Goal: Task Accomplishment & Management: Complete application form

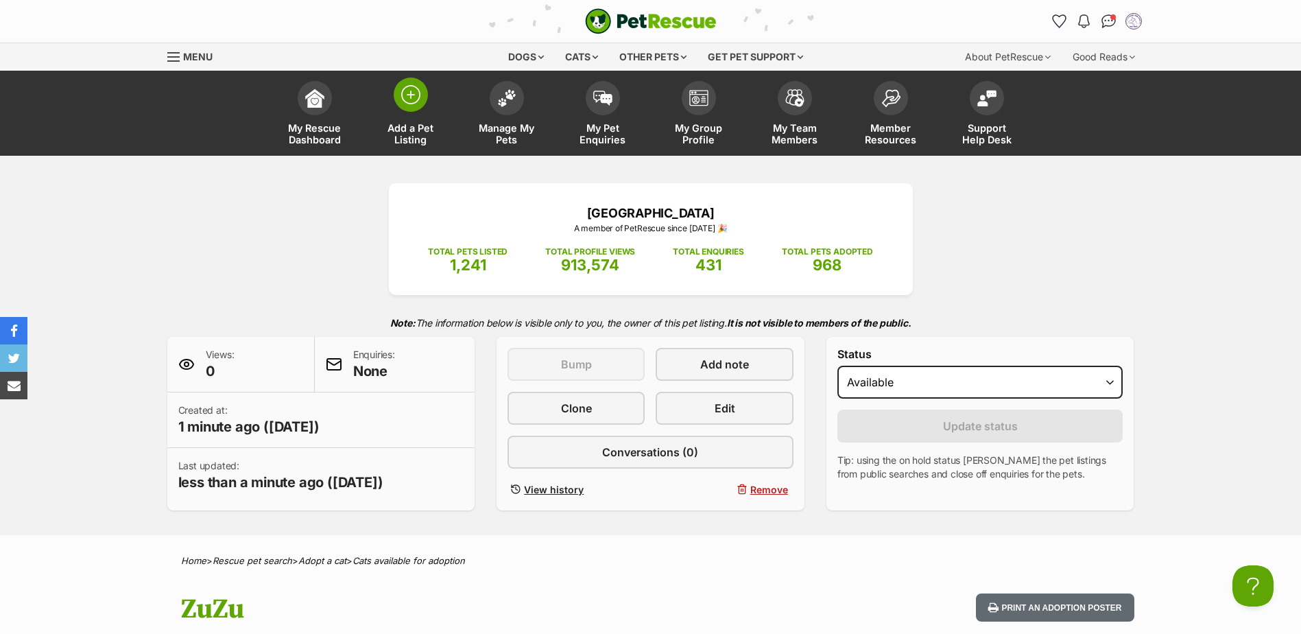
click at [422, 99] on span at bounding box center [411, 94] width 34 height 34
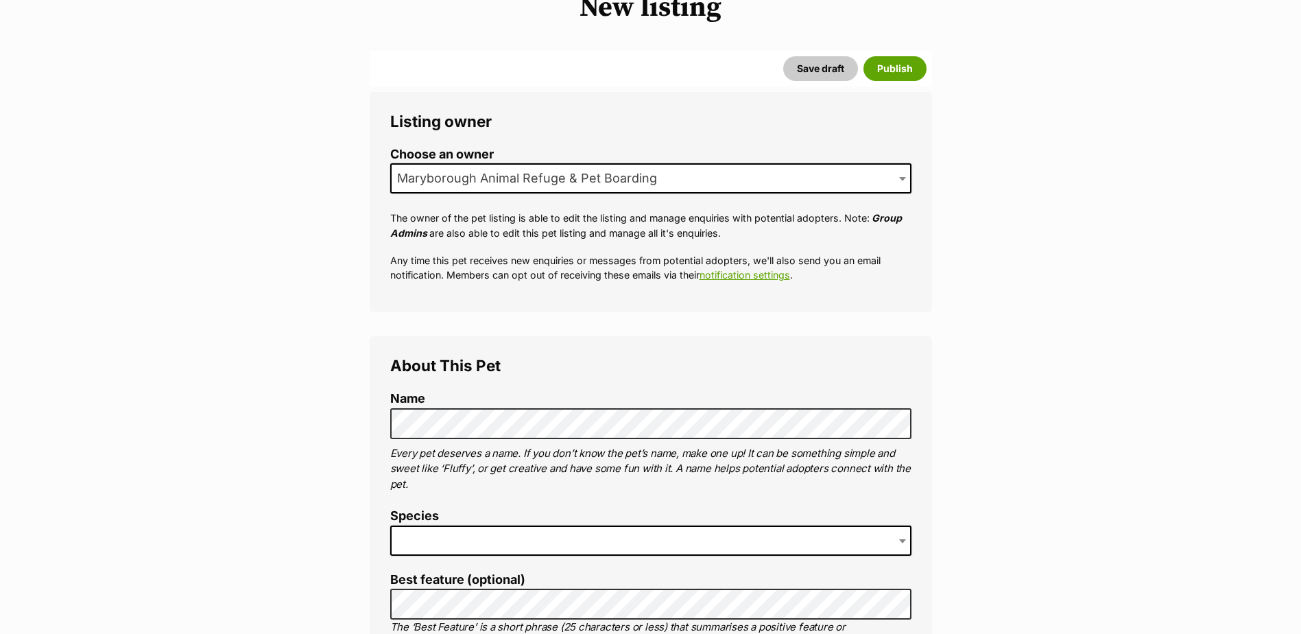
click at [429, 546] on span at bounding box center [650, 540] width 521 height 30
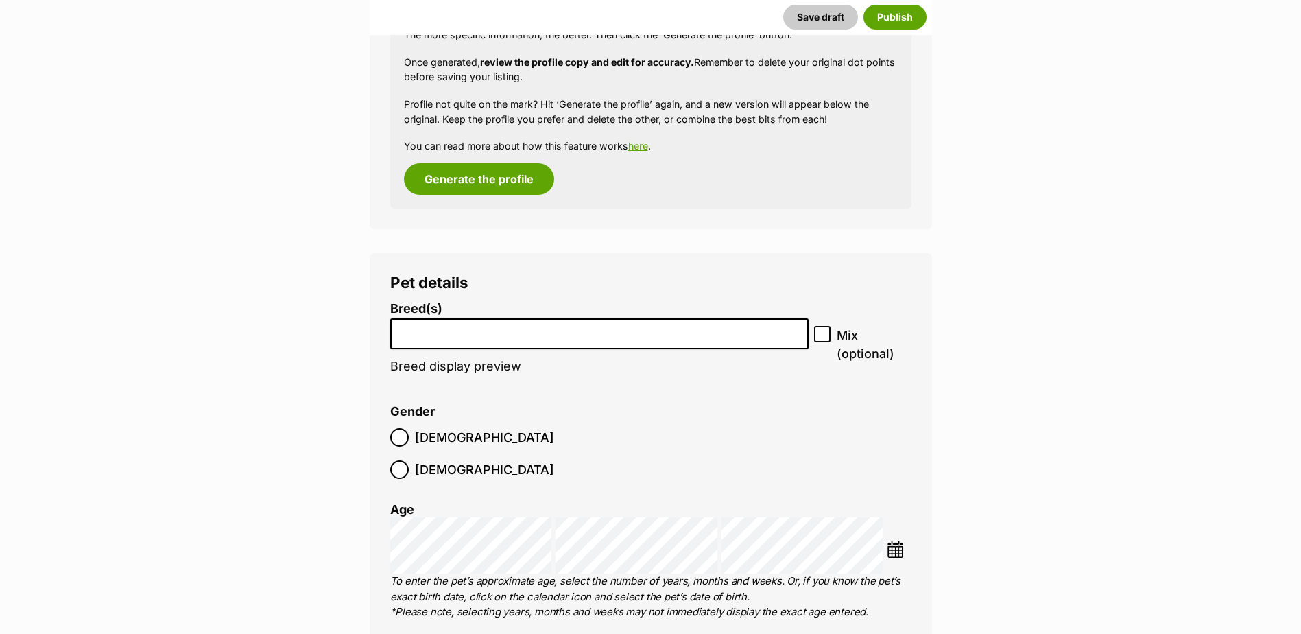
scroll to position [1439, 0]
click at [649, 330] on input "search" at bounding box center [599, 329] width 409 height 14
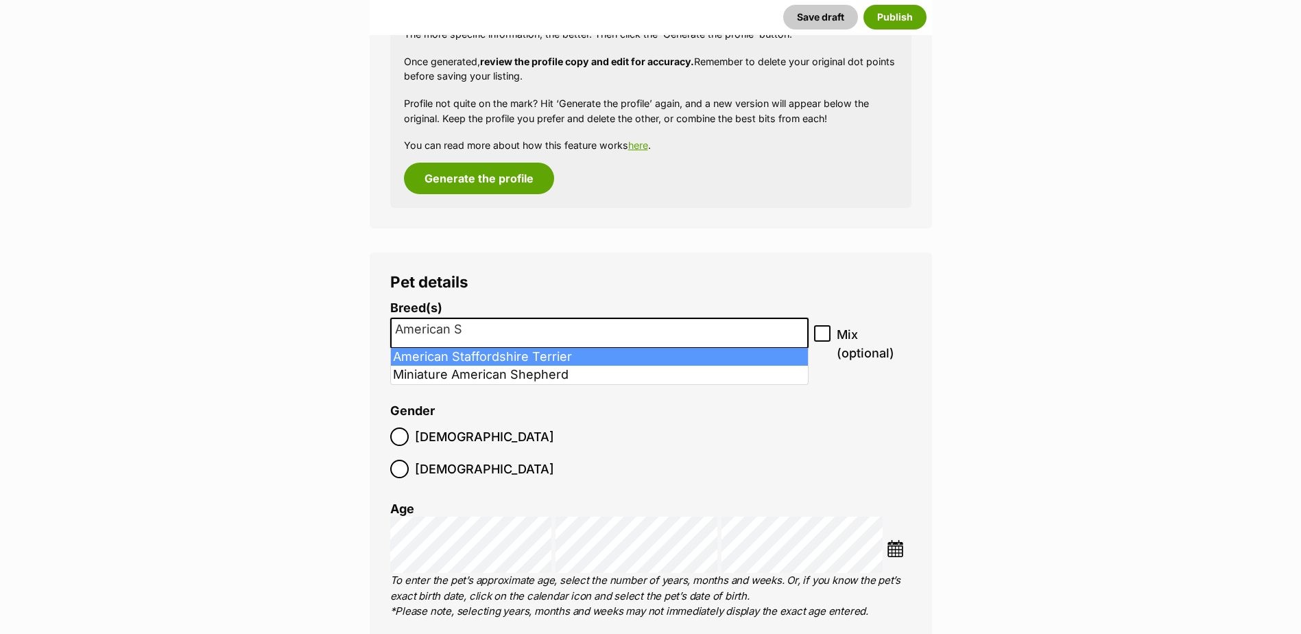
type input "American S"
select select "9"
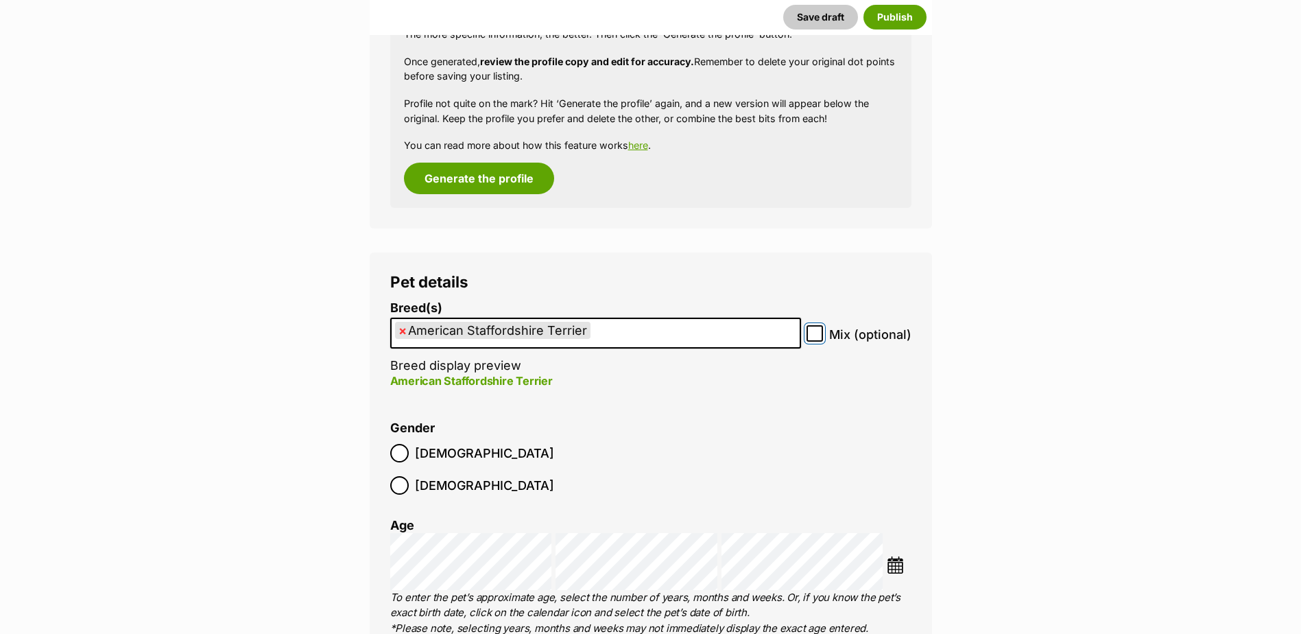
click at [821, 333] on input "Mix (optional)" at bounding box center [814, 333] width 16 height 16
click at [815, 332] on icon at bounding box center [815, 333] width 10 height 10
click at [815, 332] on input "Mix (optional)" at bounding box center [814, 333] width 16 height 16
checkbox input "false"
click at [728, 335] on ul "× American Staffordshire Terrier" at bounding box center [596, 333] width 408 height 28
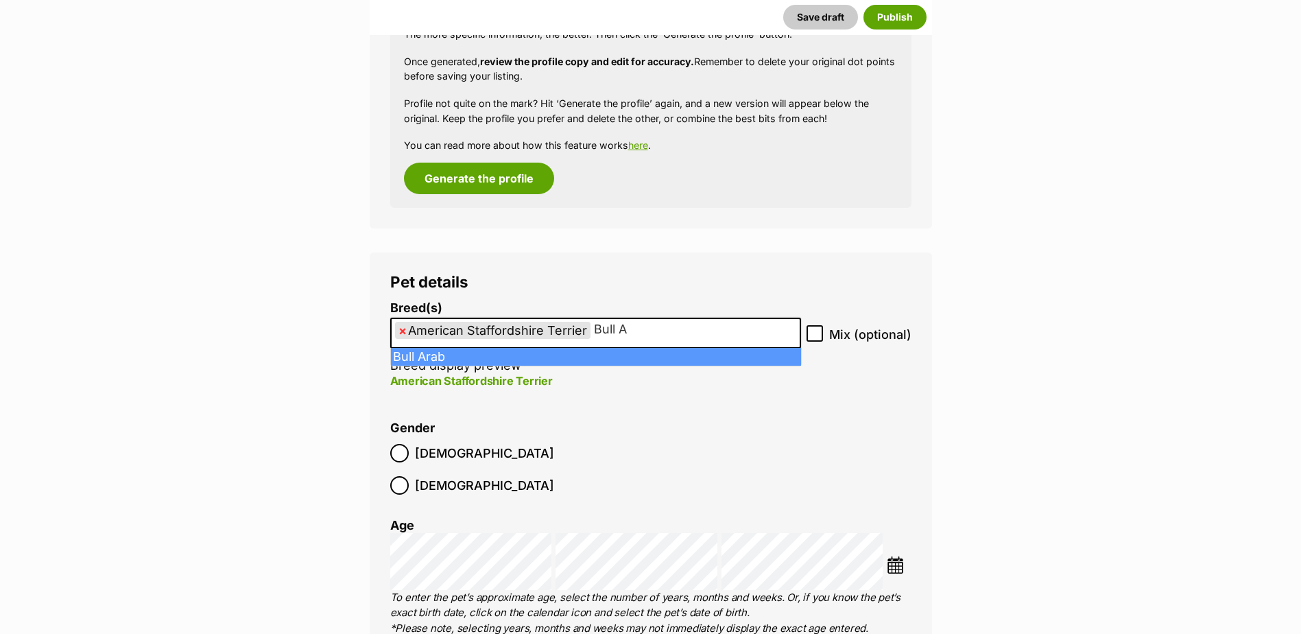
type input "Bull A"
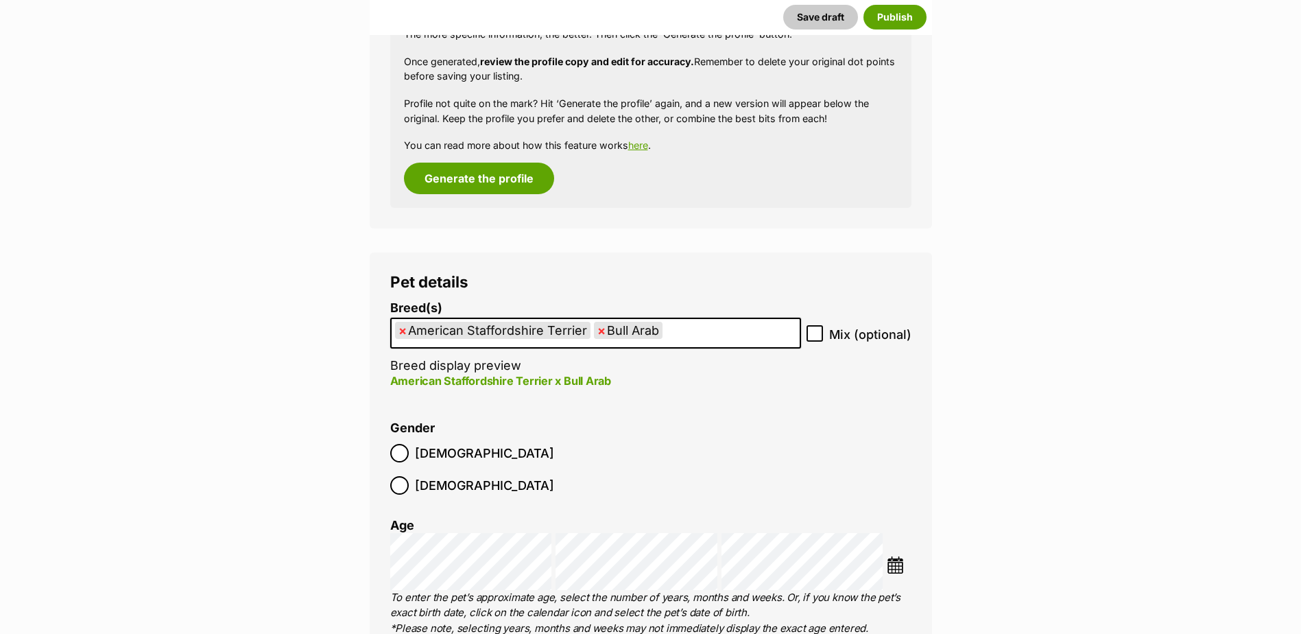
click at [896, 556] on img at bounding box center [895, 564] width 17 height 17
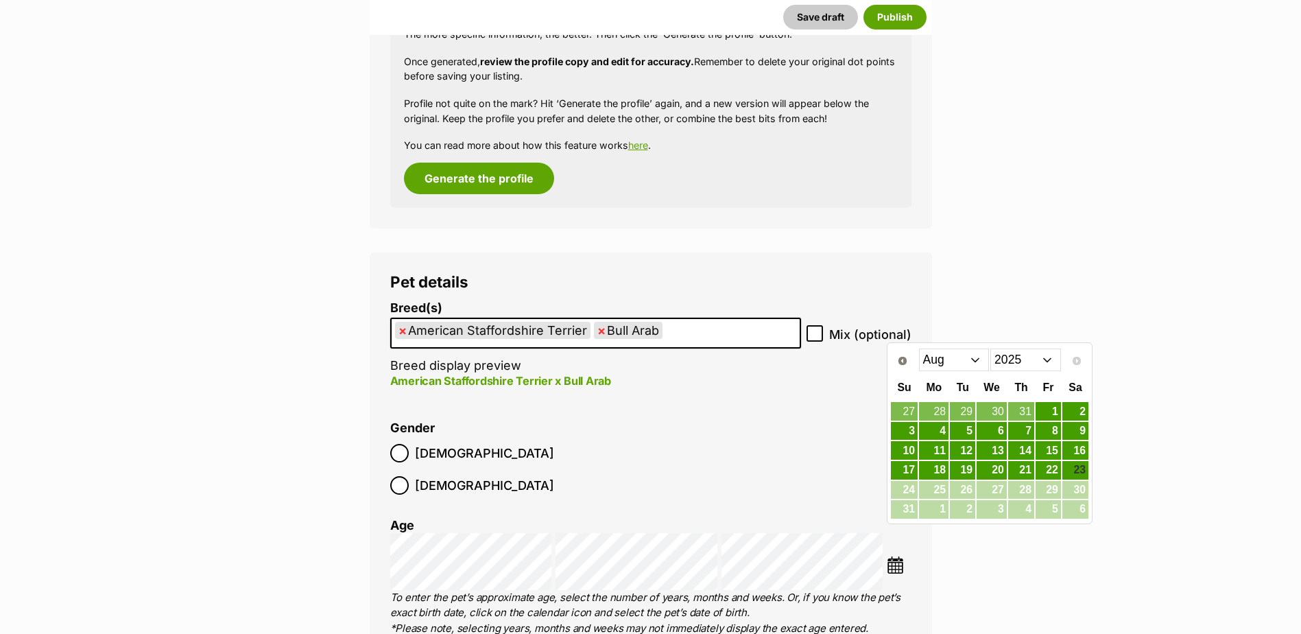
click at [940, 359] on select "Jan Feb Mar Apr May Jun Jul Aug" at bounding box center [954, 359] width 71 height 22
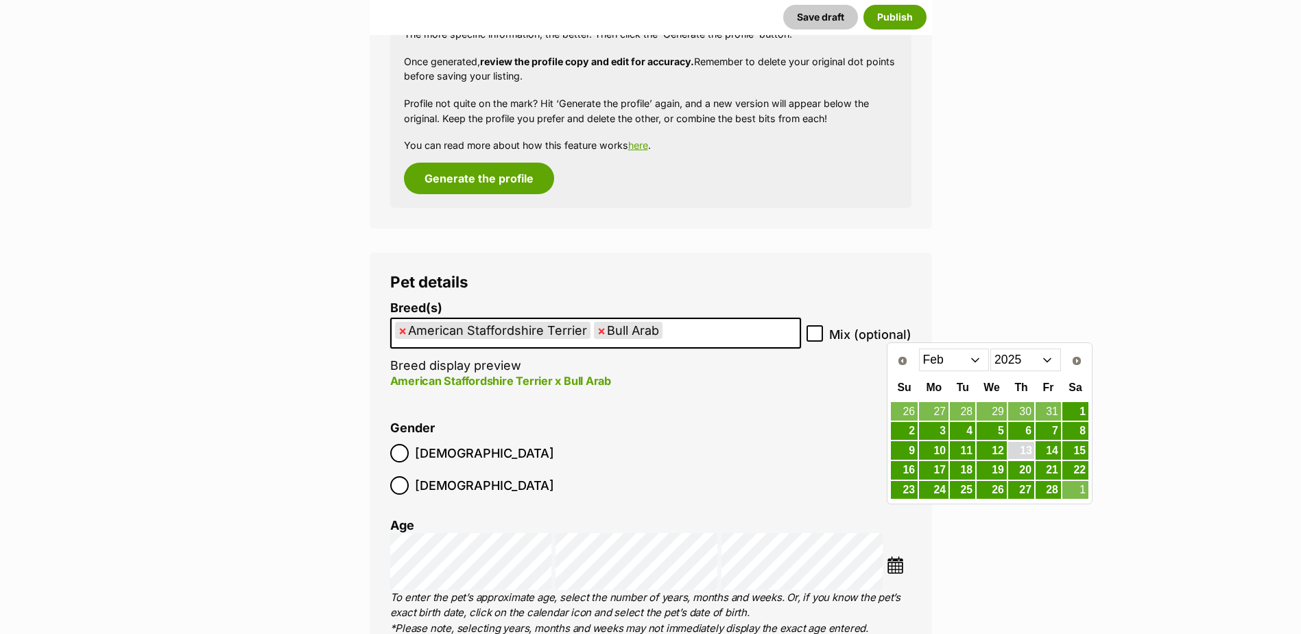
click at [1018, 446] on link "13" at bounding box center [1021, 450] width 26 height 17
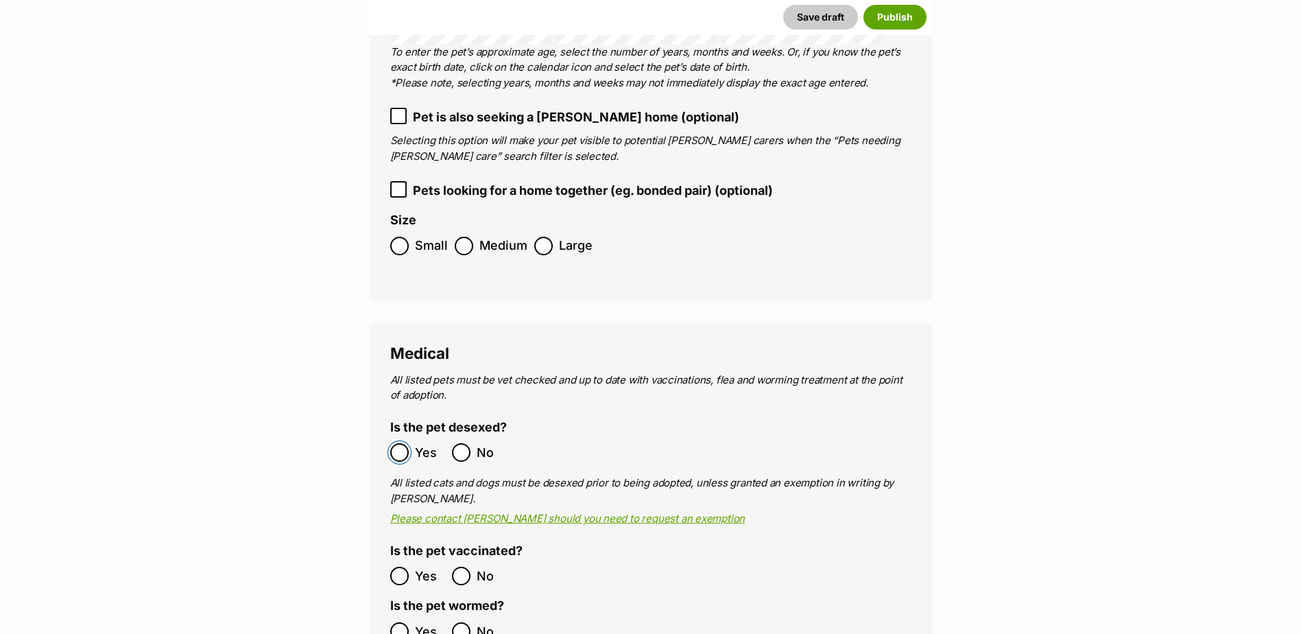
scroll to position [1985, 0]
click at [401, 614] on ol "Yes No" at bounding box center [520, 630] width 261 height 32
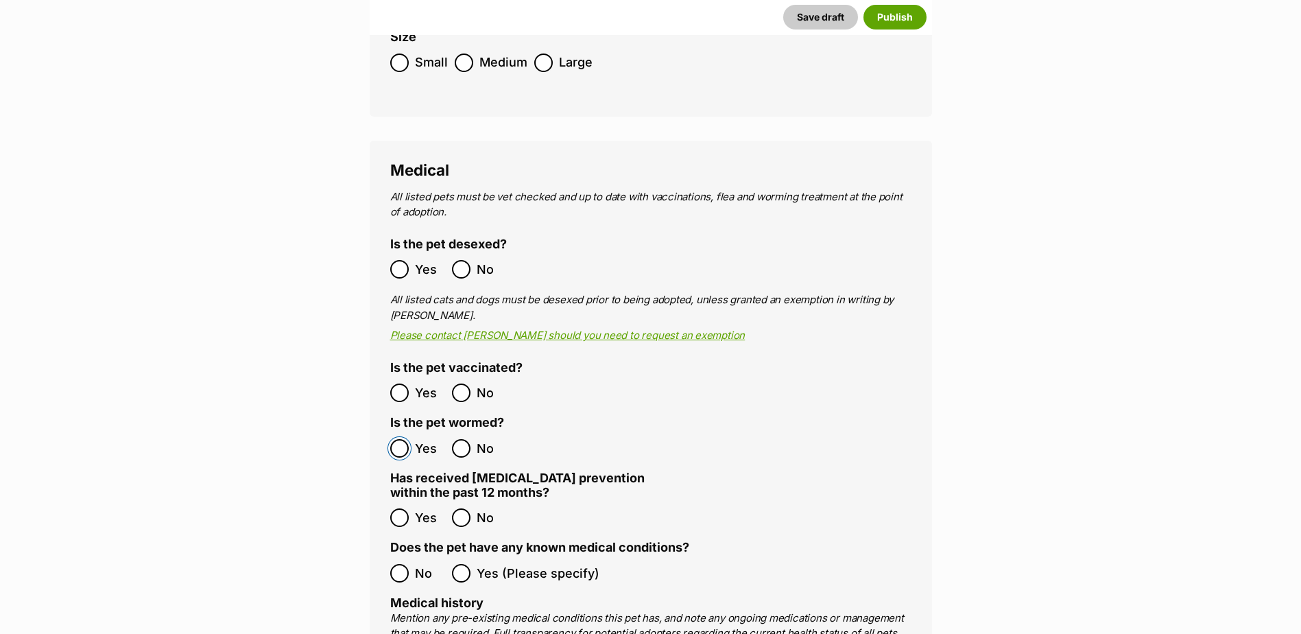
scroll to position [2168, 0]
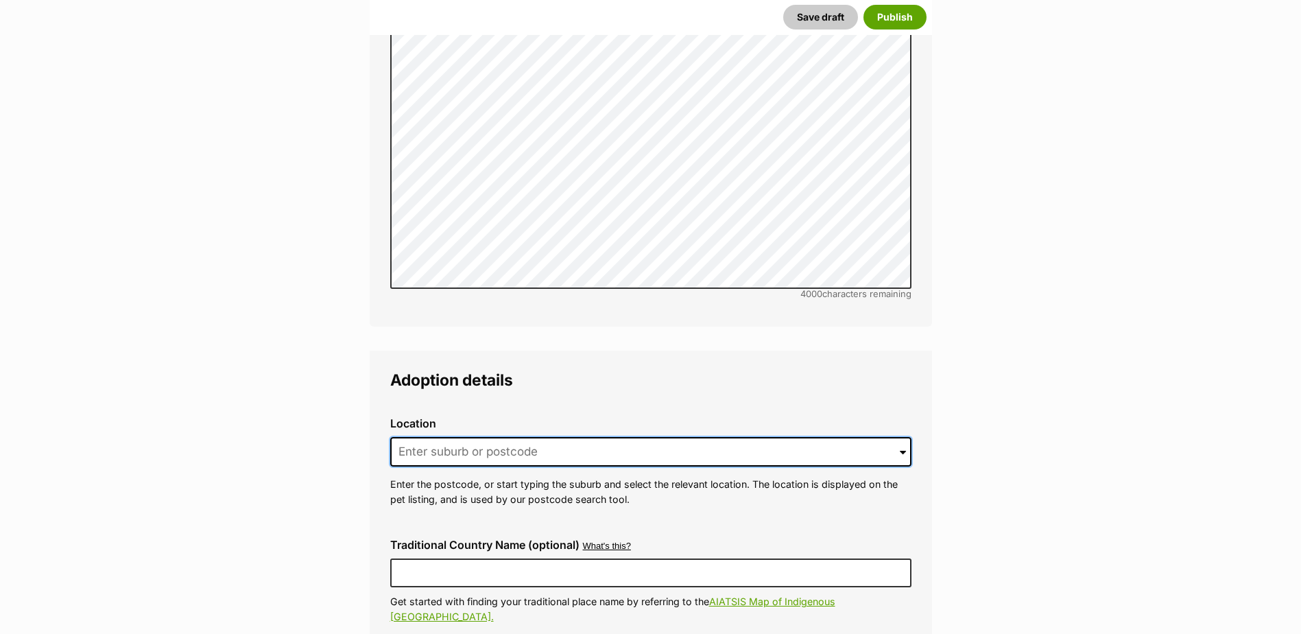
click at [457, 437] on input at bounding box center [650, 452] width 521 height 30
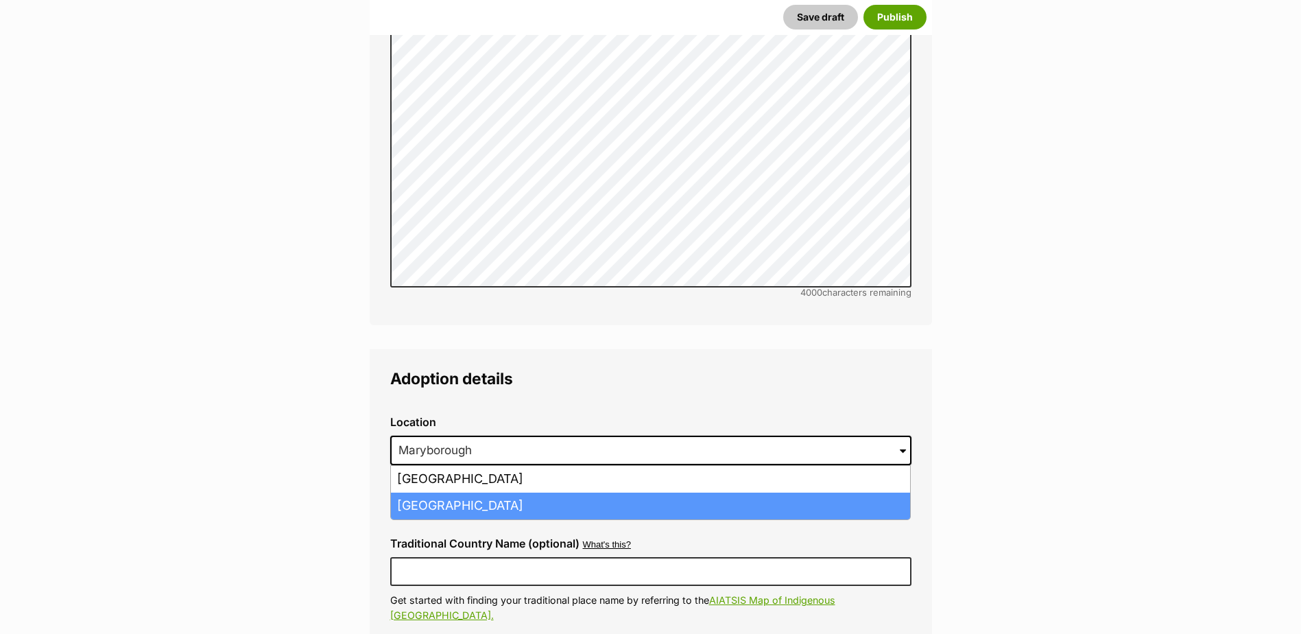
click at [476, 492] on li "Maryborough West, Queensland, 4650" at bounding box center [650, 505] width 519 height 27
type input "Maryborough West, Queensland, 4650"
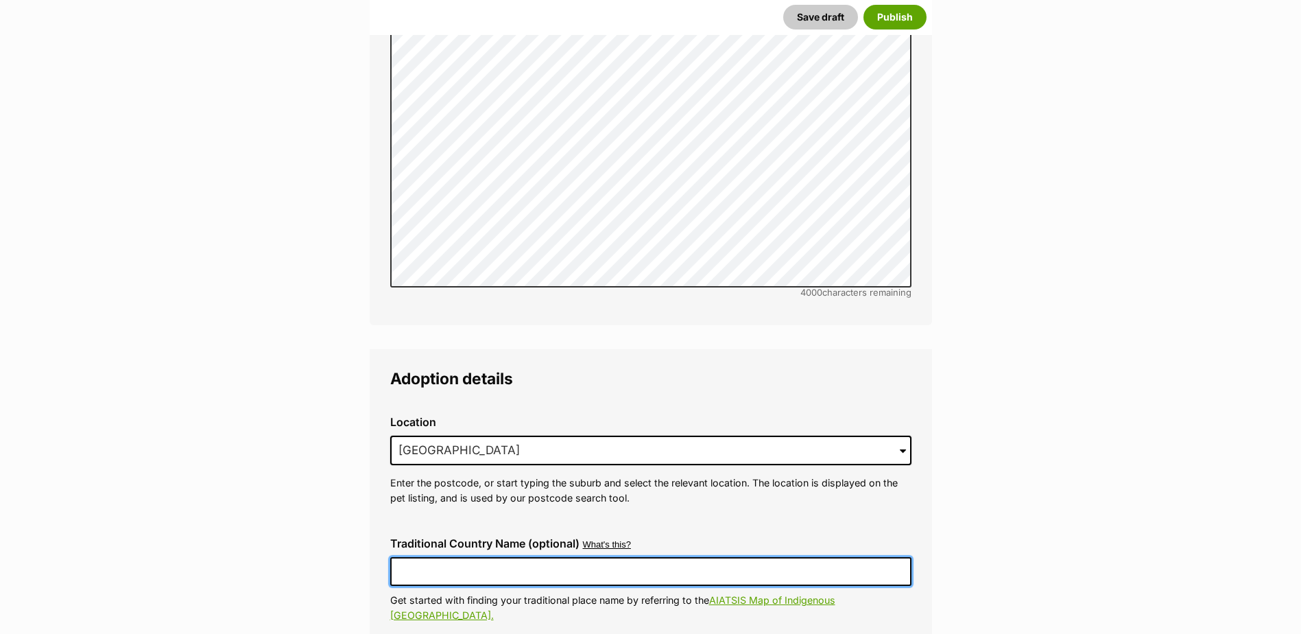
click at [480, 557] on input "Traditional Country Name (optional)" at bounding box center [650, 571] width 521 height 29
type input "Australia"
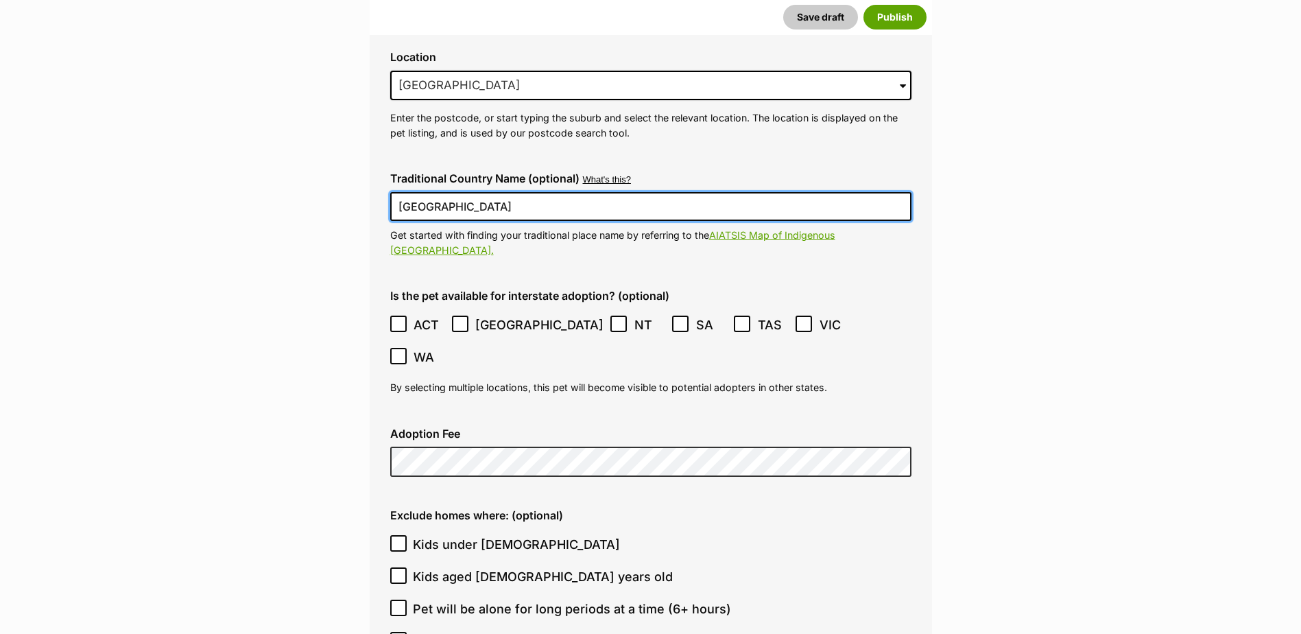
scroll to position [3219, 0]
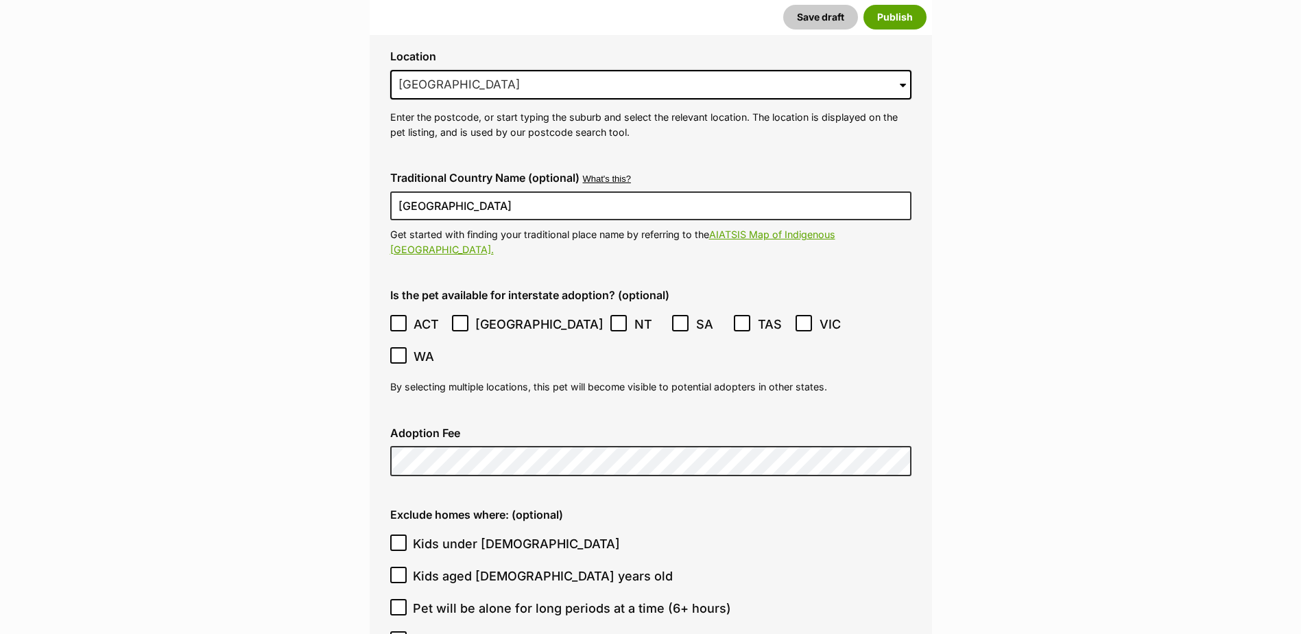
click at [403, 320] on icon at bounding box center [398, 323] width 8 height 6
click at [462, 318] on icon at bounding box center [460, 323] width 10 height 10
click at [614, 318] on icon at bounding box center [619, 323] width 10 height 10
click at [676, 318] on icon at bounding box center [681, 323] width 10 height 10
click at [734, 315] on span at bounding box center [743, 324] width 18 height 19
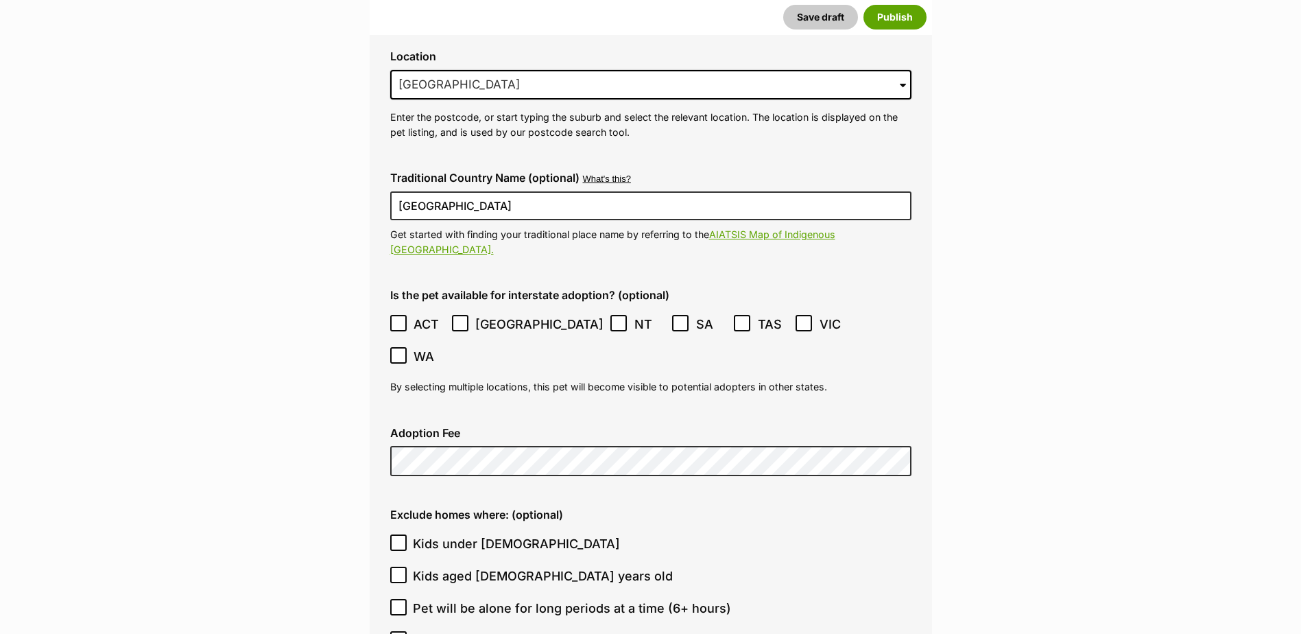
click at [403, 350] on icon at bounding box center [399, 355] width 10 height 10
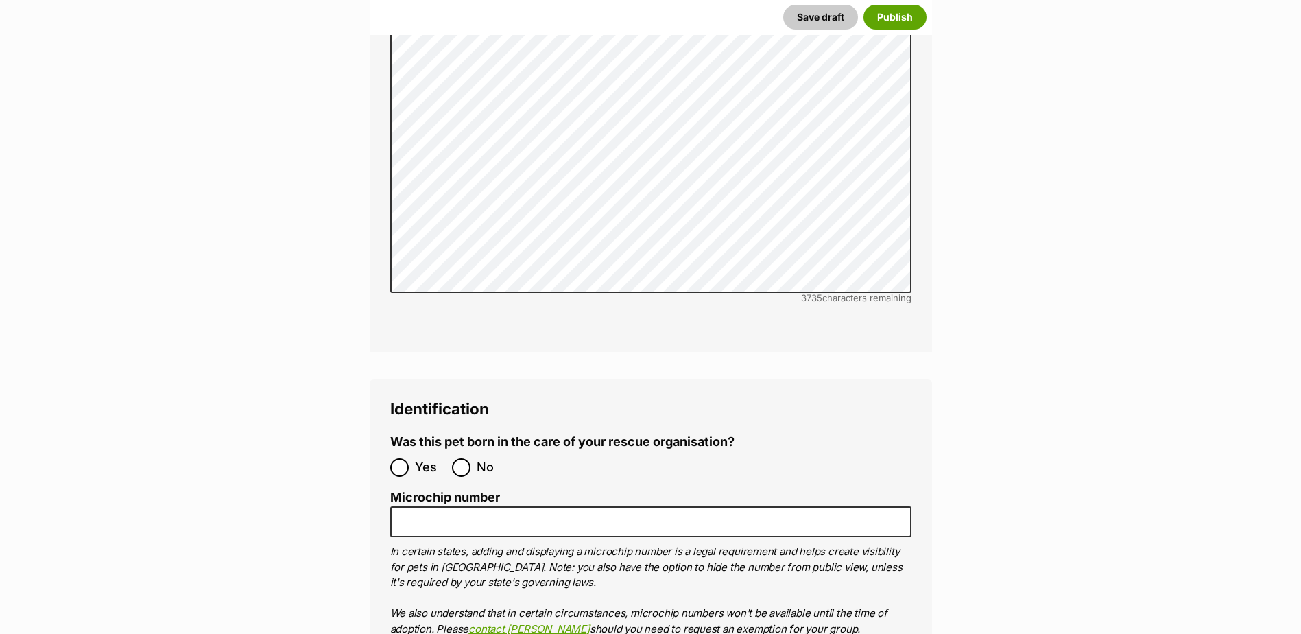
scroll to position [4111, 0]
click at [472, 457] on label "No" at bounding box center [479, 466] width 55 height 19
click at [470, 457] on input "No" at bounding box center [461, 466] width 19 height 19
radio input "true"
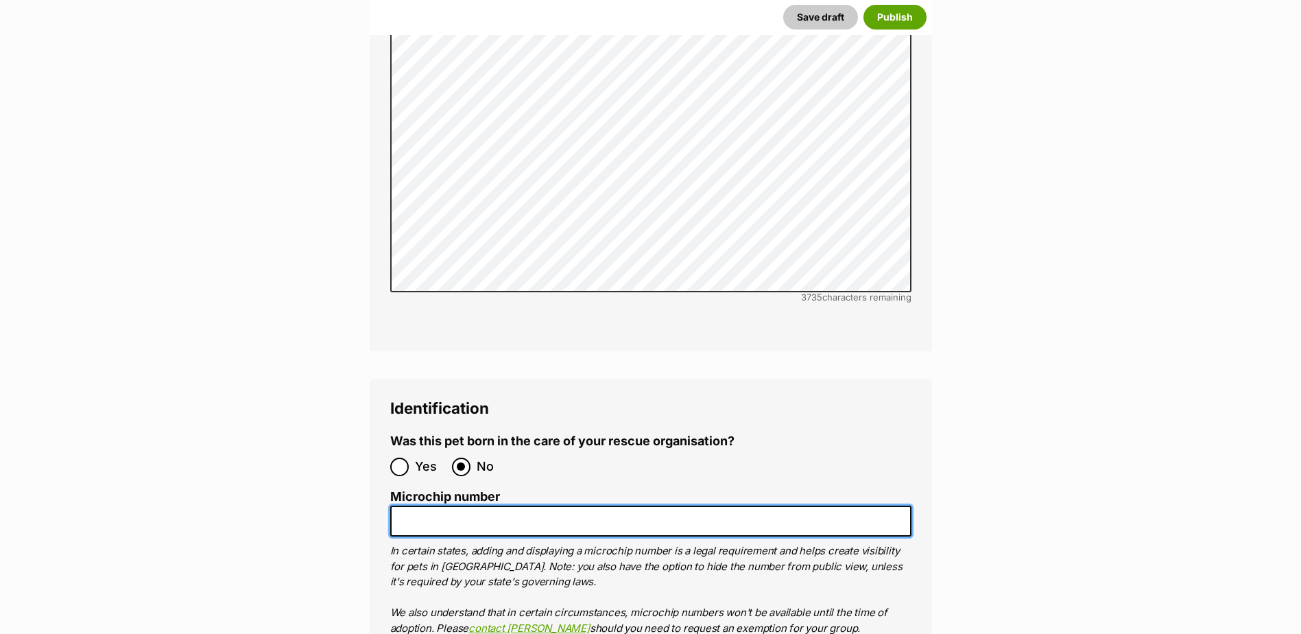
click at [489, 505] on input "Microchip number" at bounding box center [650, 520] width 521 height 31
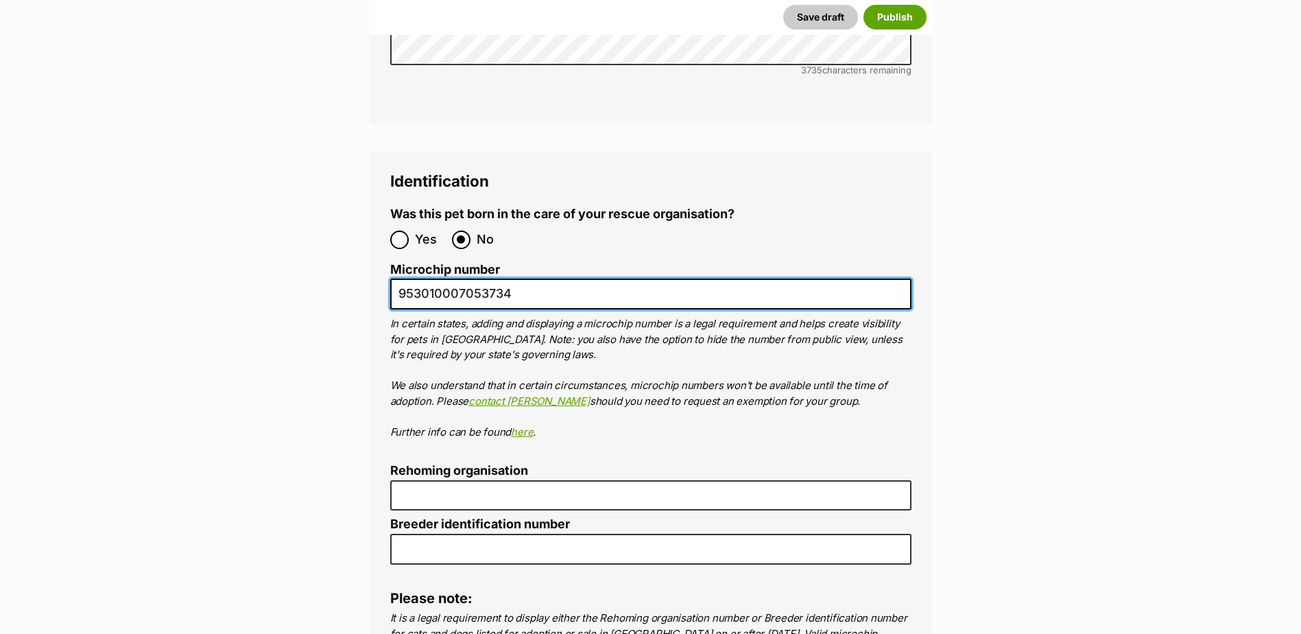
type input "953010007053734"
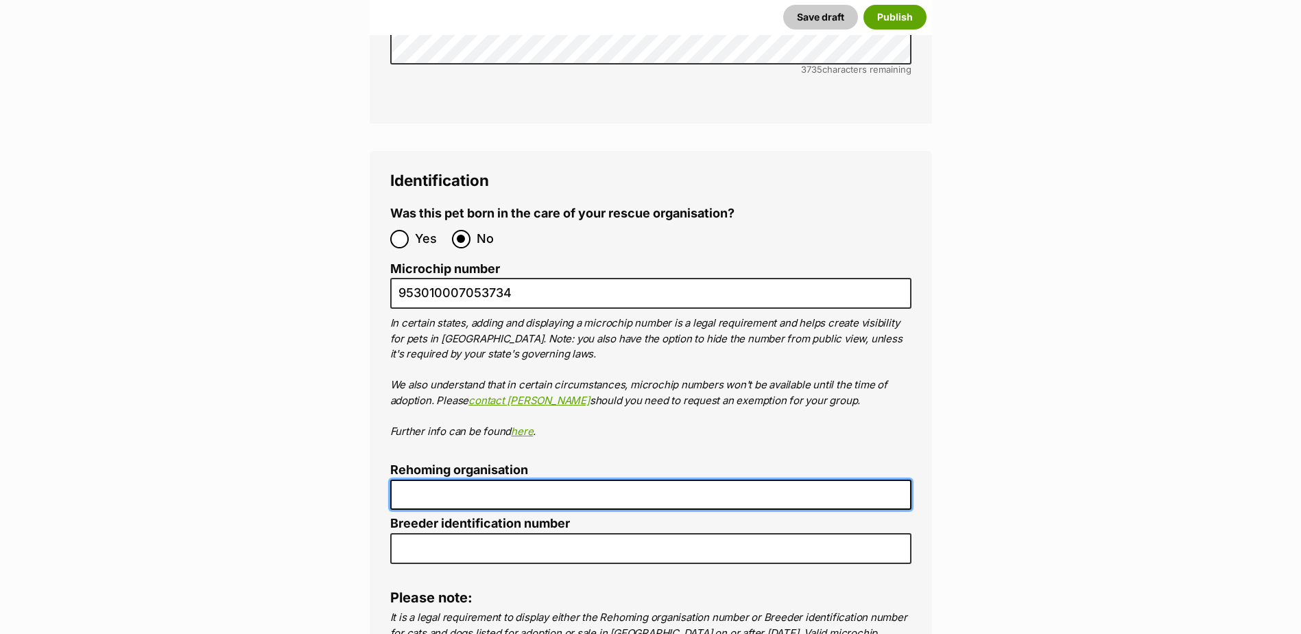
click at [501, 479] on input "Rehoming organisation" at bounding box center [650, 494] width 521 height 31
type input "MDAR"
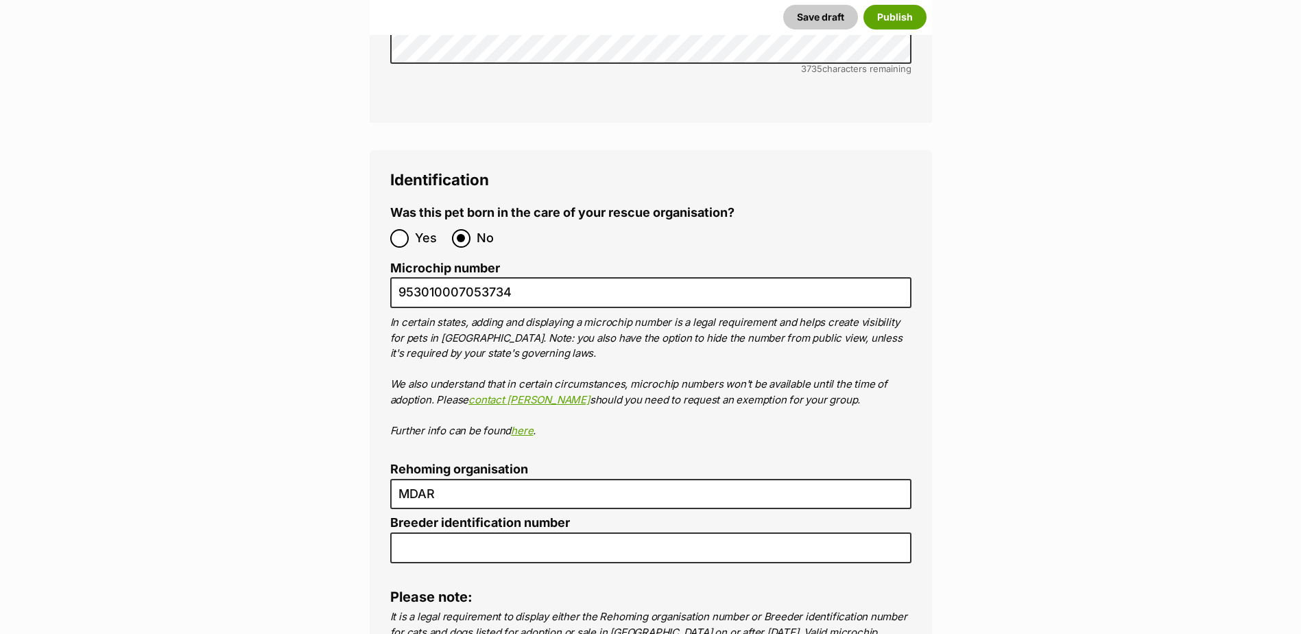
type input "0000312643880"
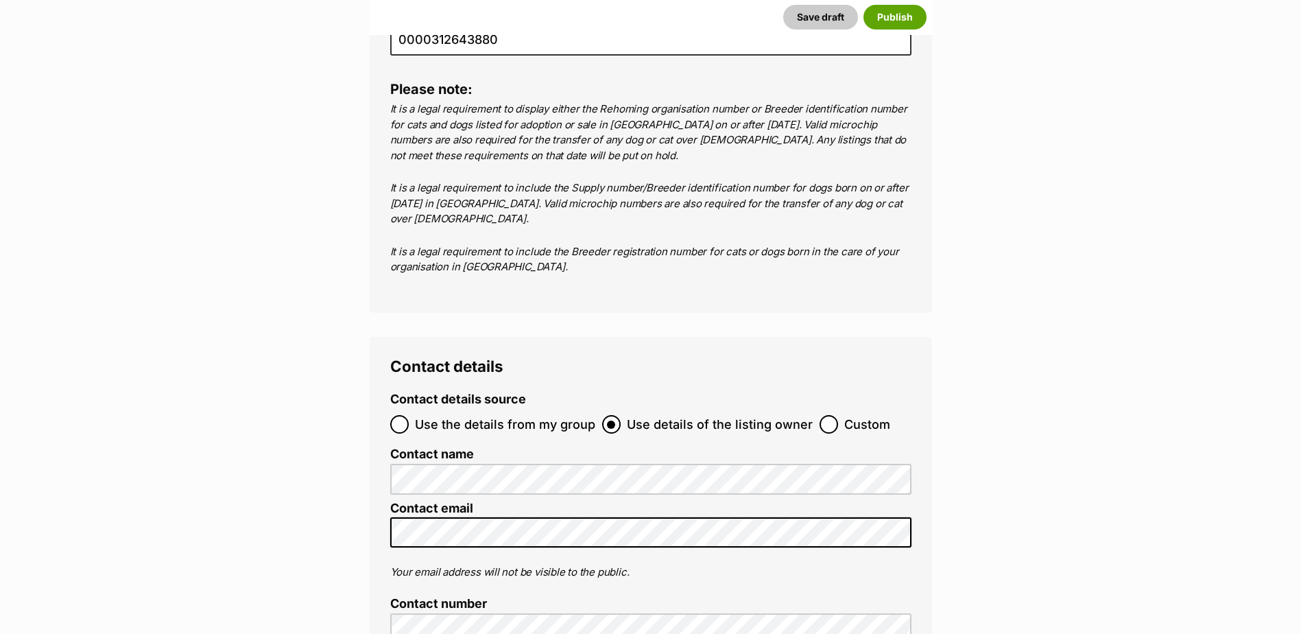
scroll to position [4991, 0]
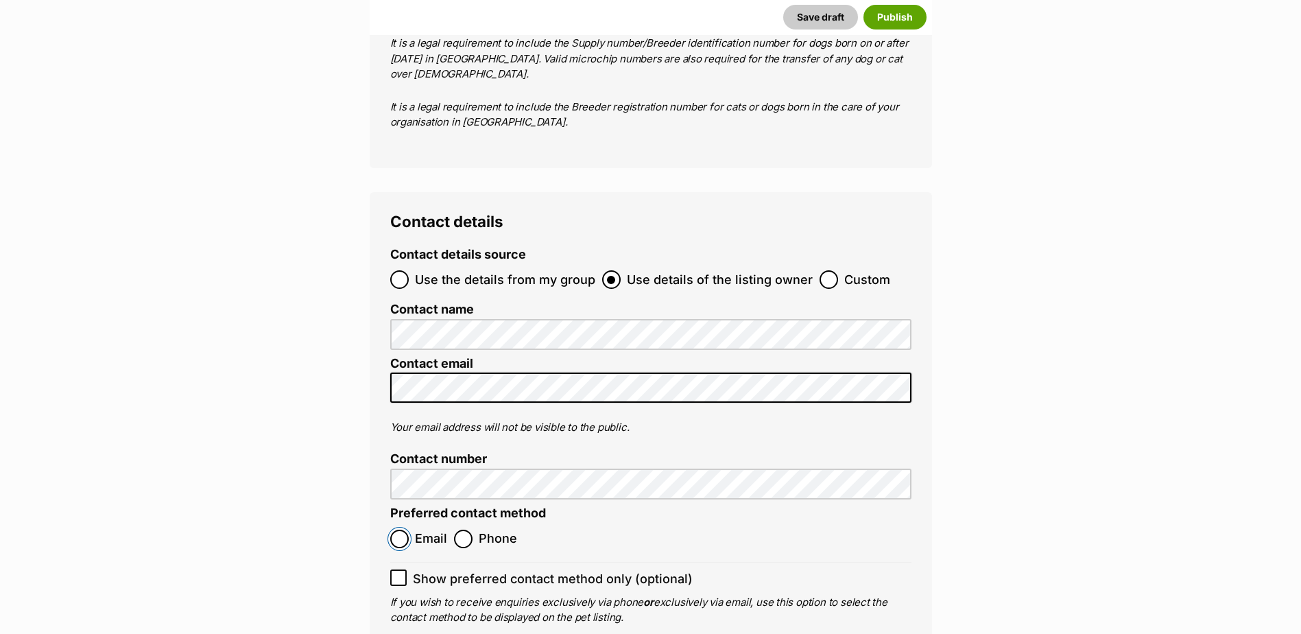
drag, startPoint x: 399, startPoint y: 456, endPoint x: 567, endPoint y: 457, distance: 168.0
click at [399, 529] on input "Email" at bounding box center [399, 538] width 19 height 19
radio input "true"
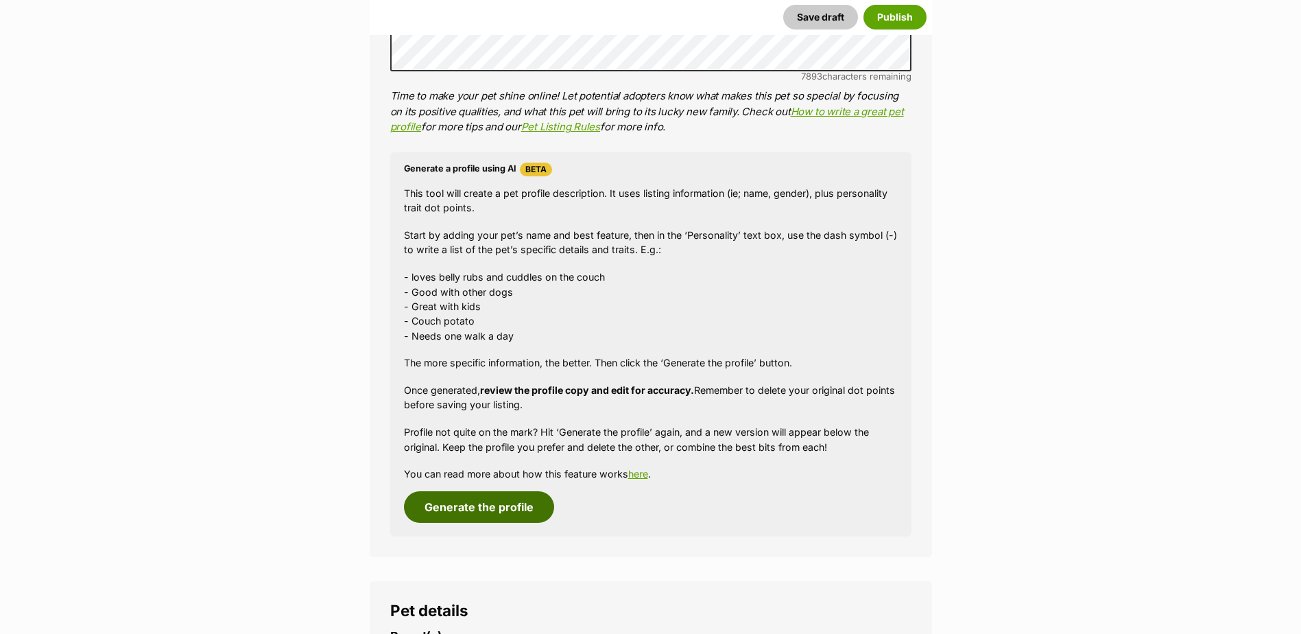
scroll to position [1111, 0]
click at [472, 506] on button "Generate the profile" at bounding box center [479, 506] width 150 height 32
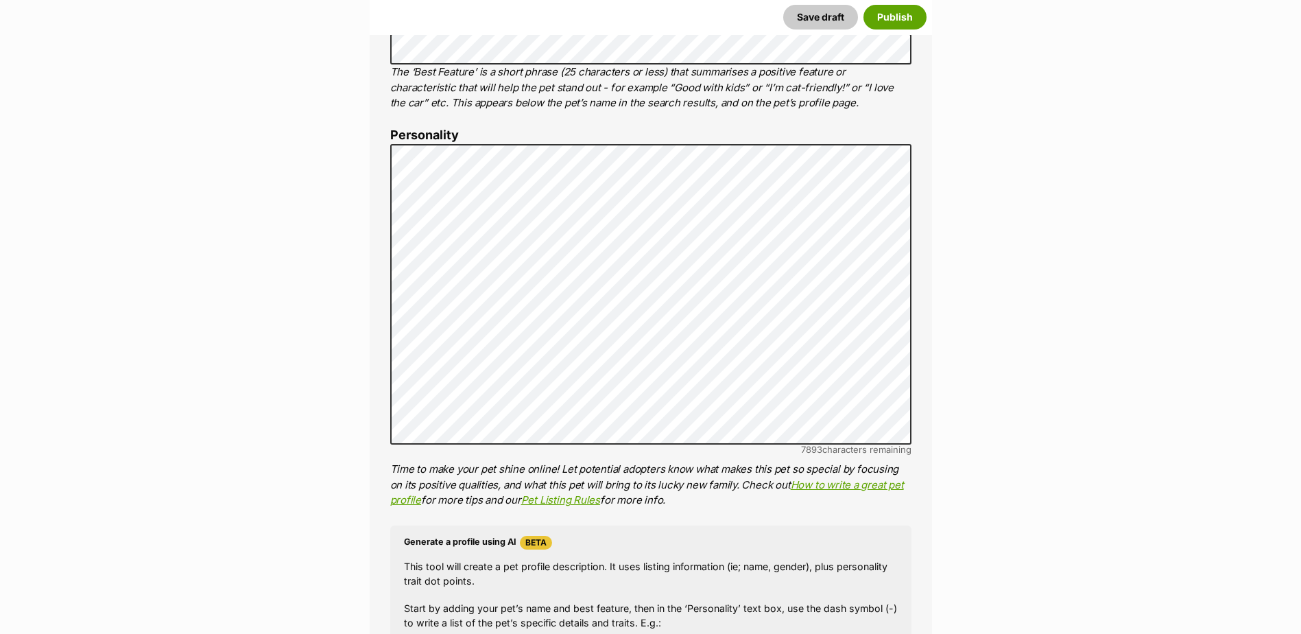
scroll to position [715, 0]
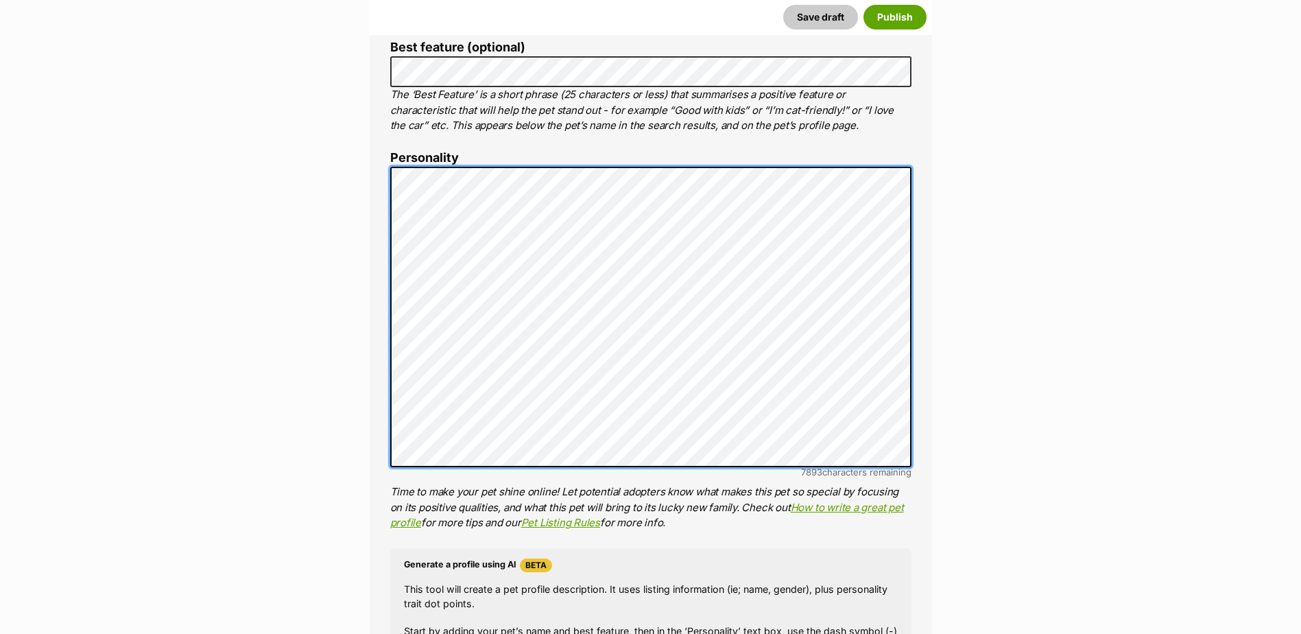
click at [378, 161] on div "About This Pet Name Henlo there, it looks like you might be using the pet name …" at bounding box center [651, 378] width 562 height 1149
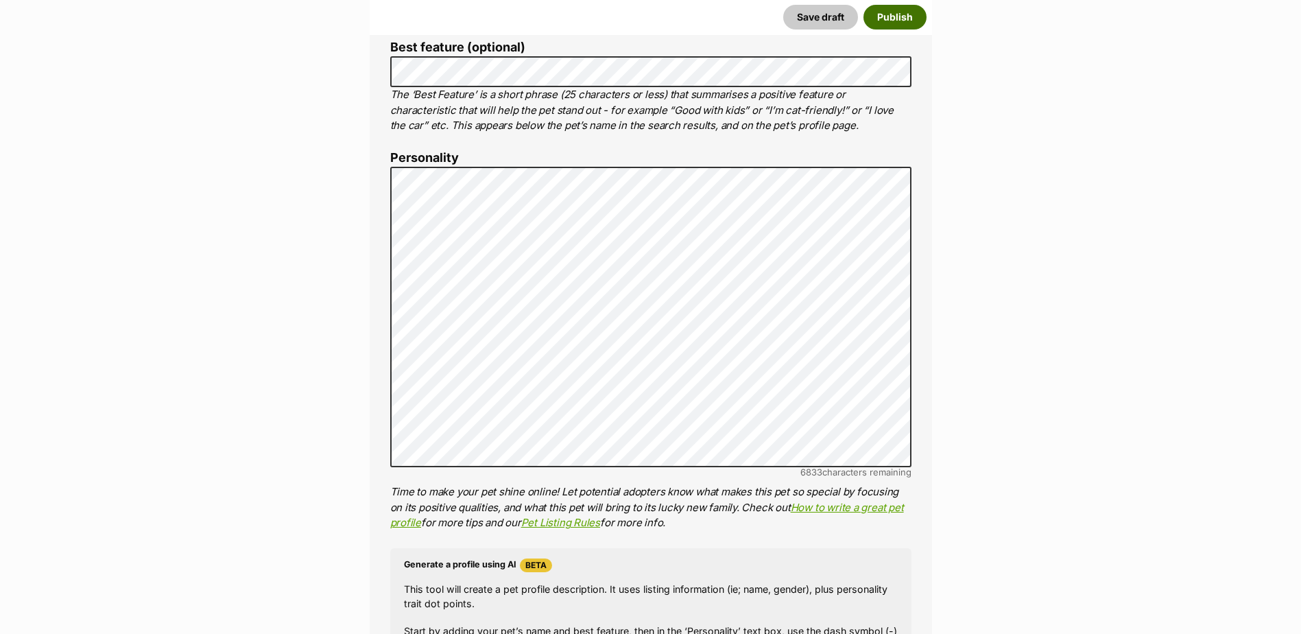
click at [894, 23] on button "Publish" at bounding box center [894, 17] width 63 height 25
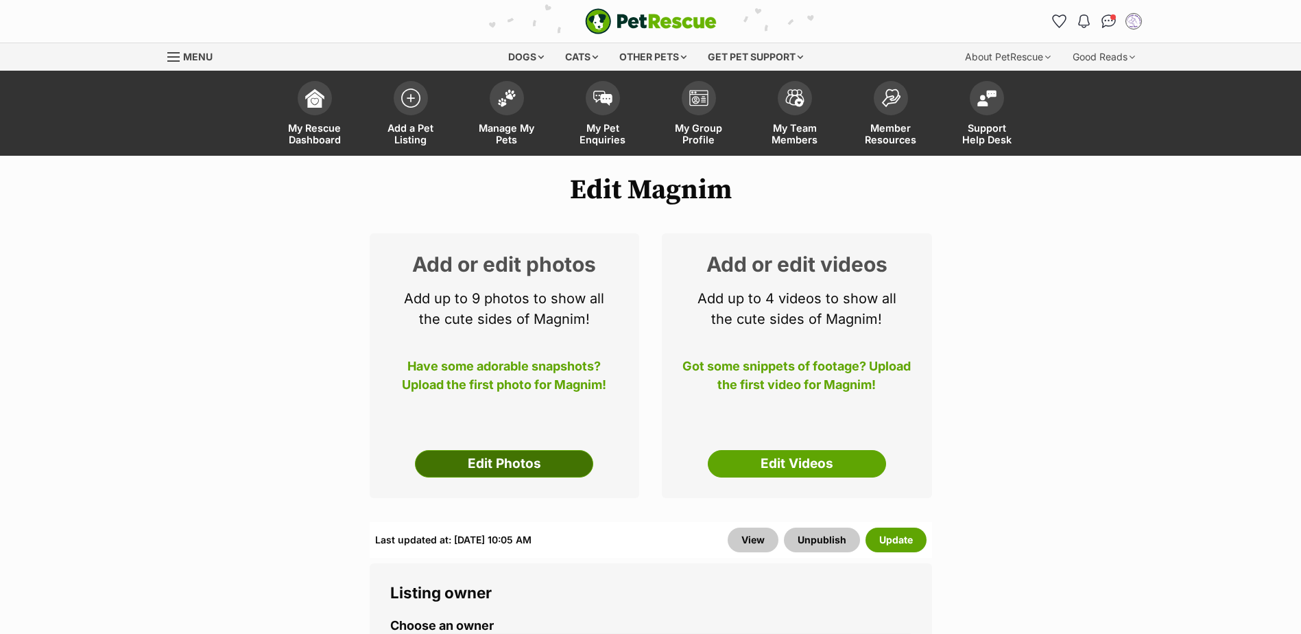
click at [488, 459] on link "Edit Photos" at bounding box center [504, 463] width 178 height 27
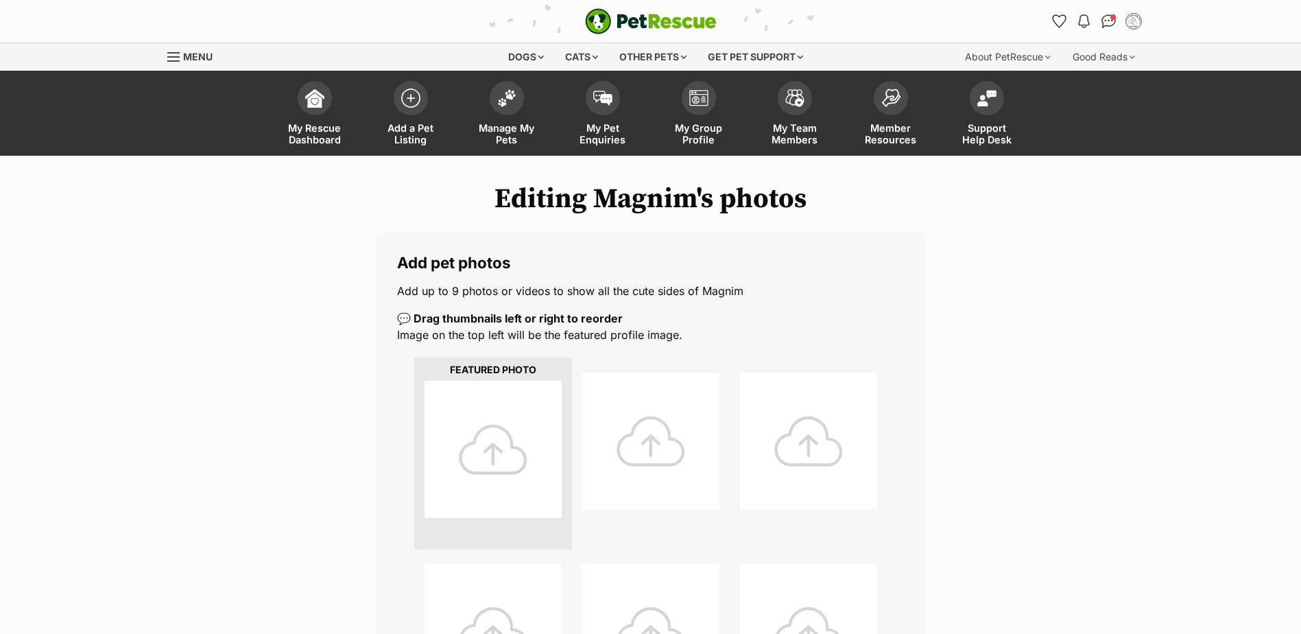
click at [490, 446] on div at bounding box center [493, 449] width 137 height 137
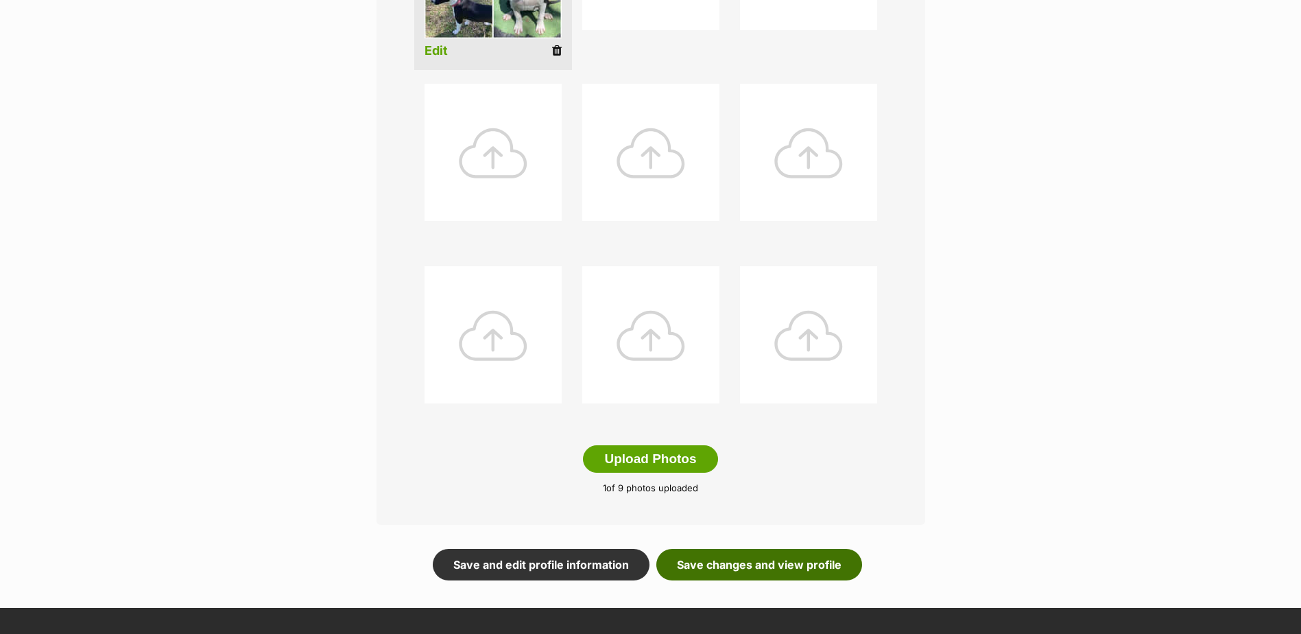
click at [769, 561] on link "Save changes and view profile" at bounding box center [759, 565] width 206 height 32
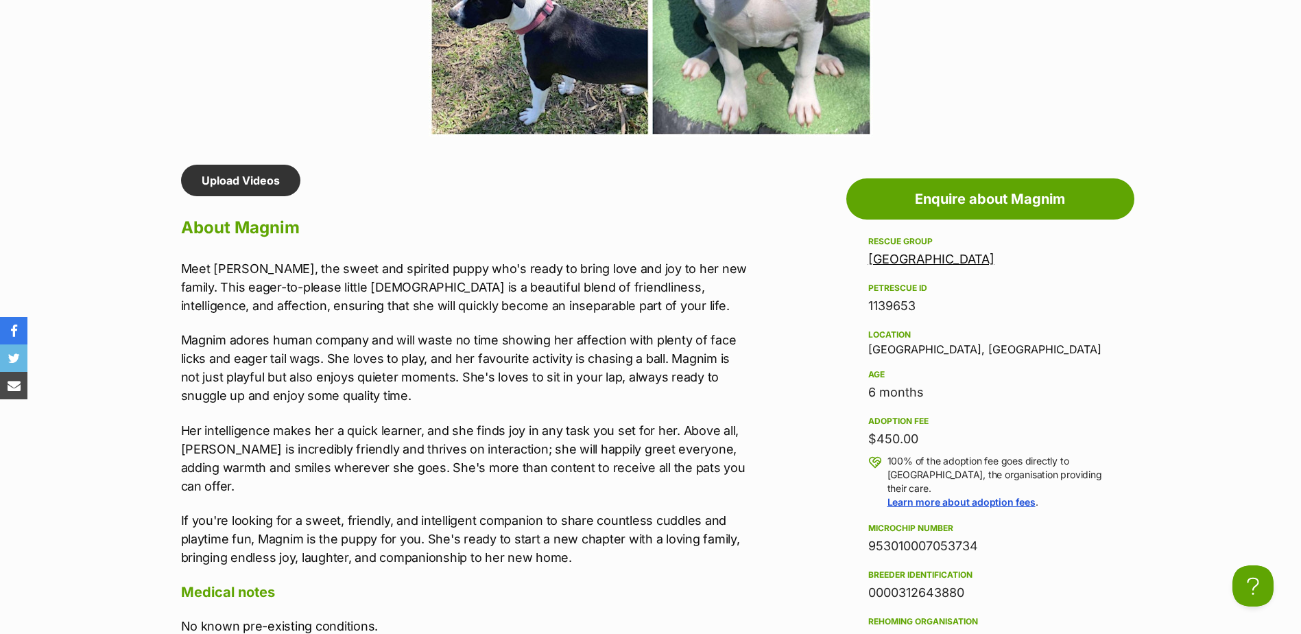
scroll to position [1023, 0]
